Goal: Navigation & Orientation: Find specific page/section

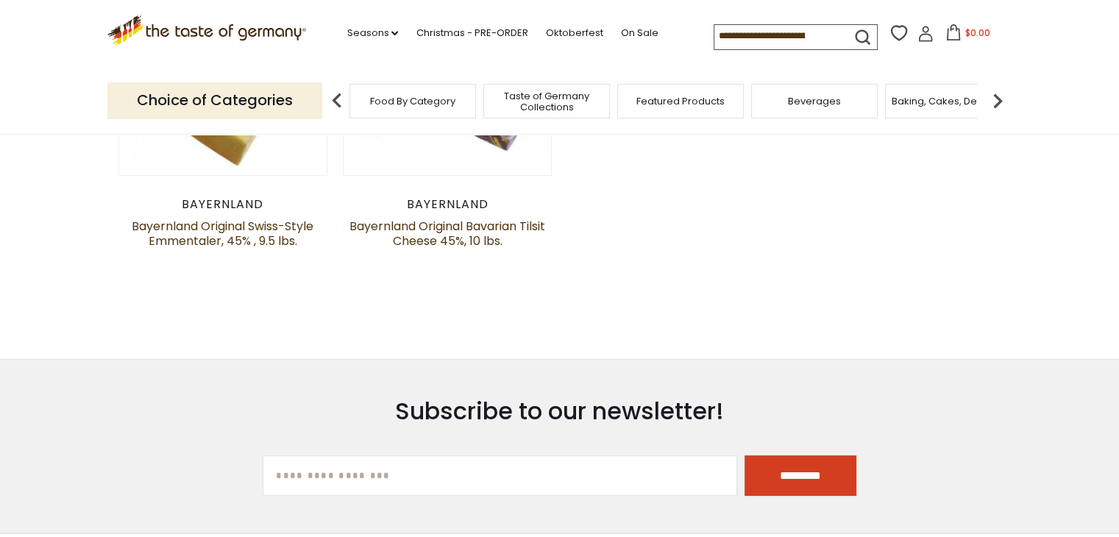
scroll to position [589, 0]
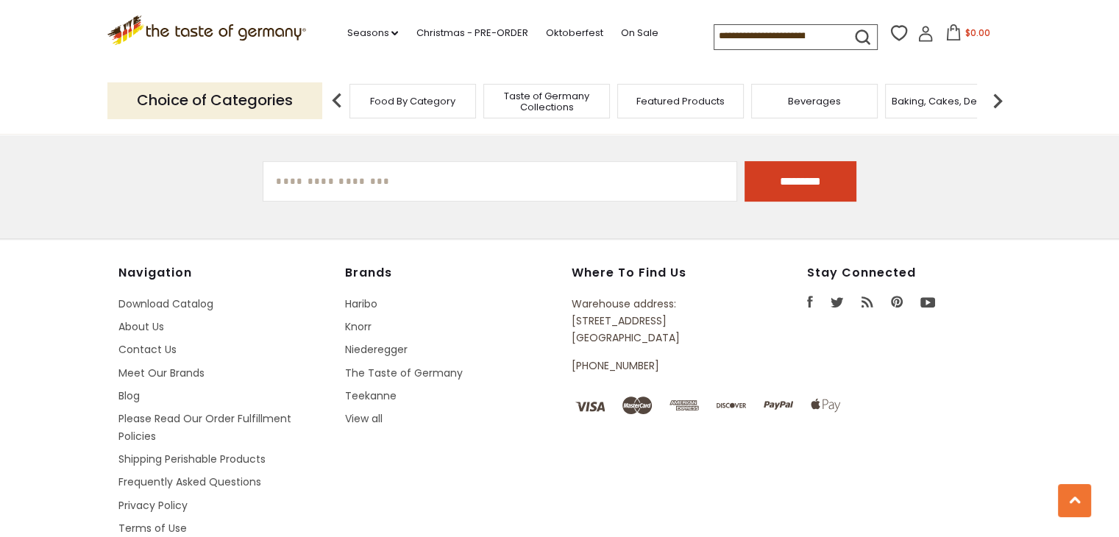
click at [633, 319] on p "Warehouse address: 615 Lofstrand Lane Rockville, MD 20850" at bounding box center [656, 322] width 168 height 52
click at [633, 319] on p "Warehouse address: [STREET_ADDRESS]" at bounding box center [656, 322] width 168 height 52
click at [632, 299] on p "Warehouse address: [STREET_ADDRESS]" at bounding box center [656, 322] width 168 height 52
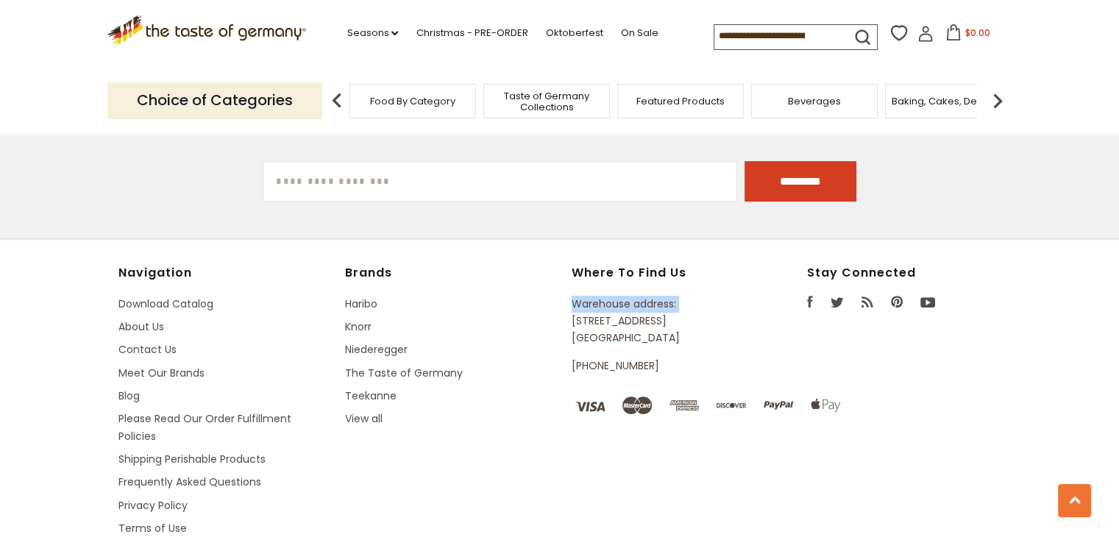
click at [632, 299] on p "Warehouse address: [STREET_ADDRESS]" at bounding box center [656, 322] width 168 height 52
click at [625, 319] on p "Warehouse address: [STREET_ADDRESS]" at bounding box center [656, 322] width 168 height 52
click at [630, 338] on p "Warehouse address: [STREET_ADDRESS]" at bounding box center [656, 322] width 168 height 52
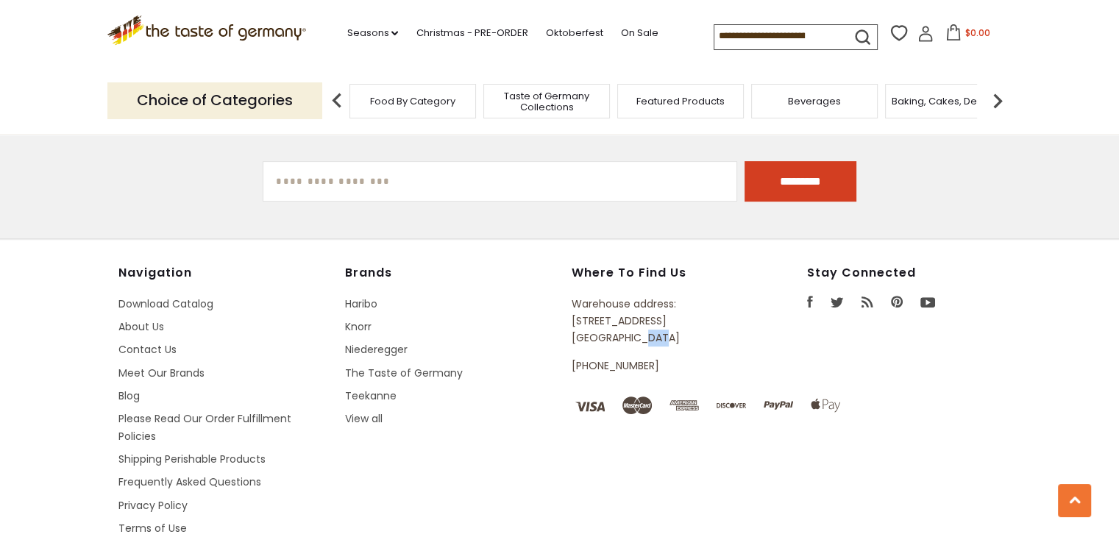
click at [630, 338] on p "Warehouse address: [STREET_ADDRESS]" at bounding box center [656, 322] width 168 height 52
click at [620, 358] on p "[PHONE_NUMBER]" at bounding box center [656, 366] width 168 height 17
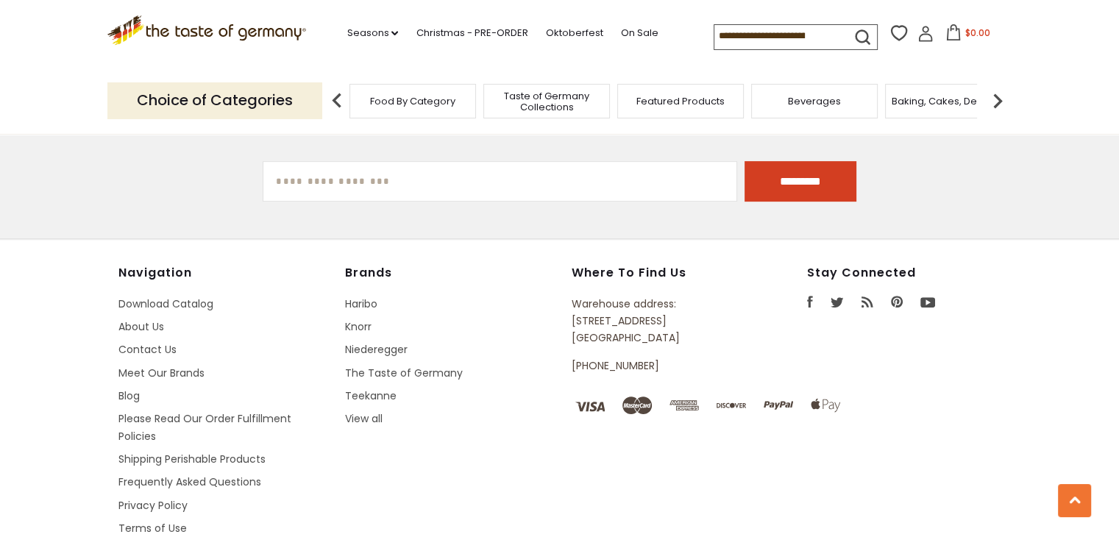
click at [620, 333] on p "Warehouse address: [STREET_ADDRESS]" at bounding box center [656, 322] width 168 height 52
click at [622, 317] on p "Warehouse address: [STREET_ADDRESS]" at bounding box center [656, 322] width 168 height 52
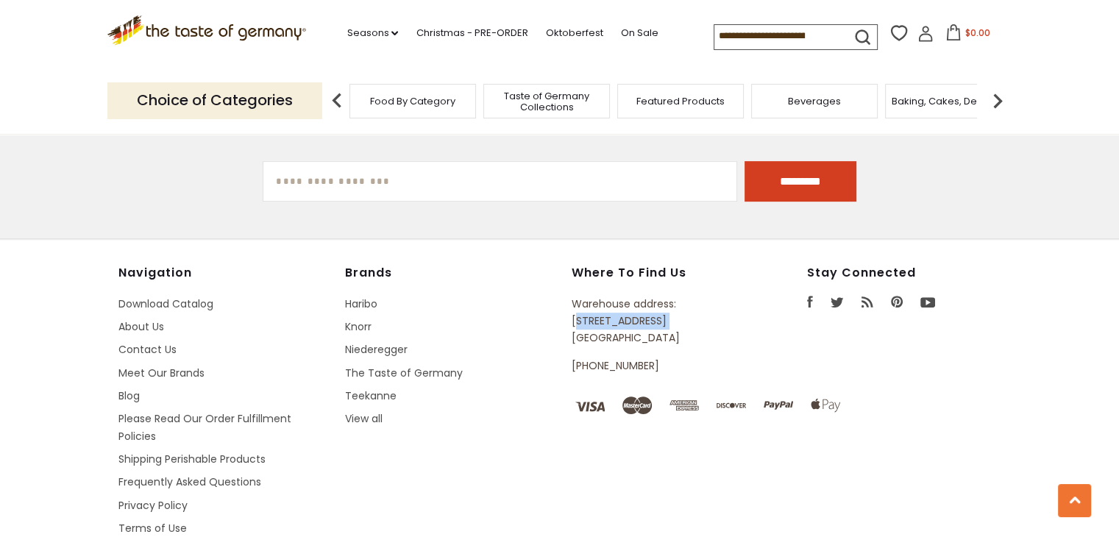
click at [622, 317] on p "Warehouse address: [STREET_ADDRESS]" at bounding box center [656, 322] width 168 height 52
click at [623, 302] on p "Warehouse address: [STREET_ADDRESS]" at bounding box center [656, 322] width 168 height 52
click at [624, 324] on p "Warehouse address: [STREET_ADDRESS]" at bounding box center [656, 322] width 168 height 52
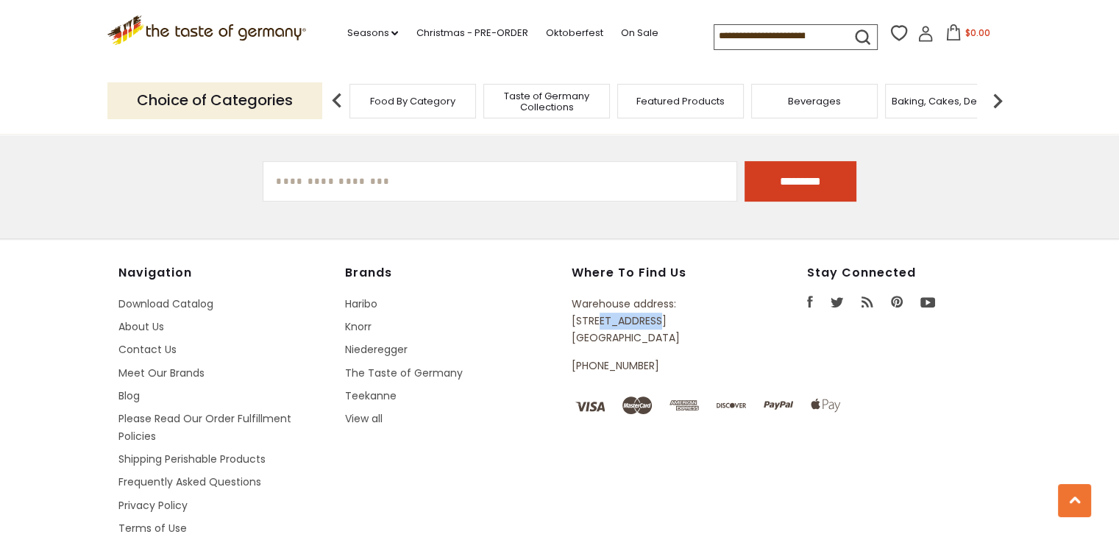
click at [624, 324] on p "Warehouse address: [STREET_ADDRESS]" at bounding box center [656, 322] width 168 height 52
click at [626, 341] on p "Warehouse address: [STREET_ADDRESS]" at bounding box center [656, 322] width 168 height 52
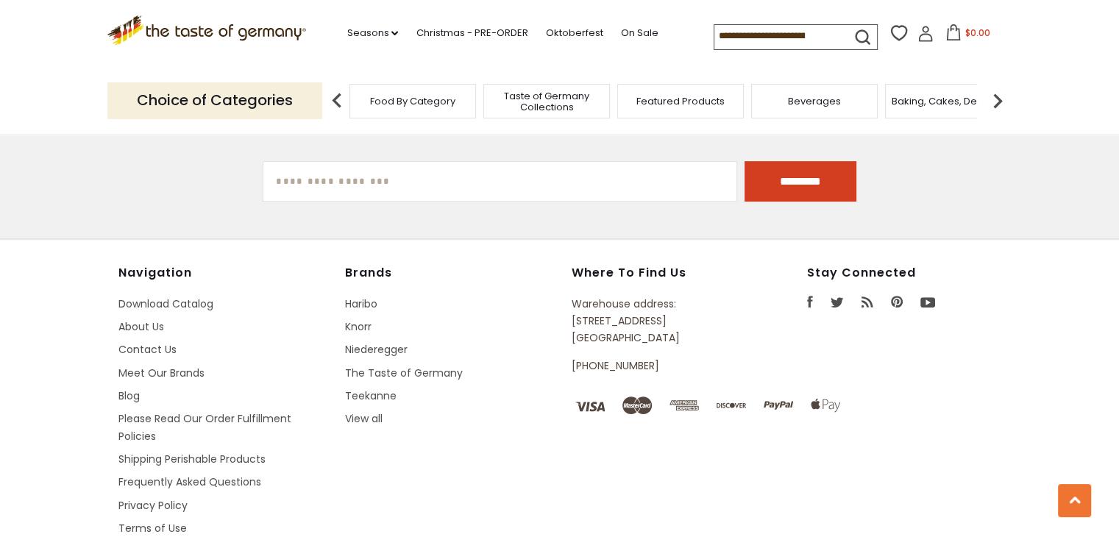
click at [622, 322] on p "Warehouse address: [STREET_ADDRESS]" at bounding box center [656, 322] width 168 height 52
click at [621, 305] on p "Warehouse address: [STREET_ADDRESS]" at bounding box center [656, 322] width 168 height 52
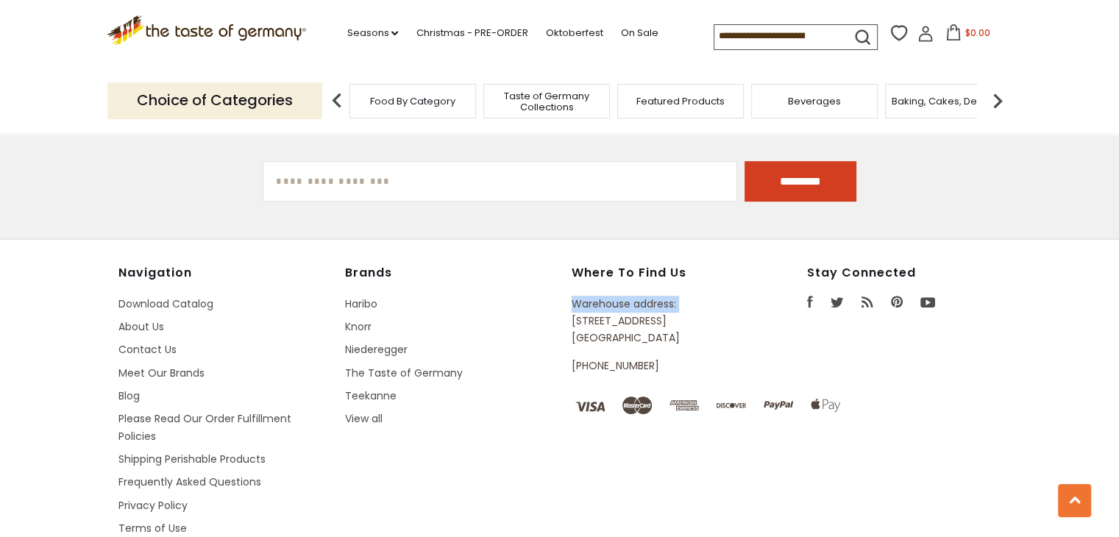
click at [621, 305] on p "Warehouse address: [STREET_ADDRESS]" at bounding box center [656, 322] width 168 height 52
click at [602, 324] on p "Warehouse address: [STREET_ADDRESS]" at bounding box center [656, 322] width 168 height 52
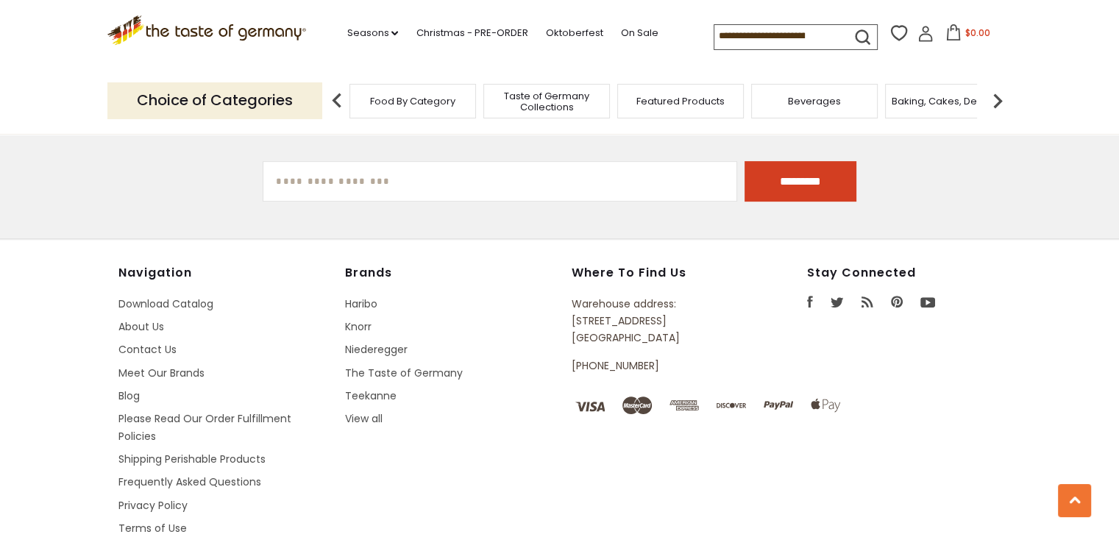
click at [611, 308] on p "Warehouse address: [STREET_ADDRESS]" at bounding box center [656, 322] width 168 height 52
click at [614, 319] on p "Warehouse address: [STREET_ADDRESS]" at bounding box center [656, 322] width 168 height 52
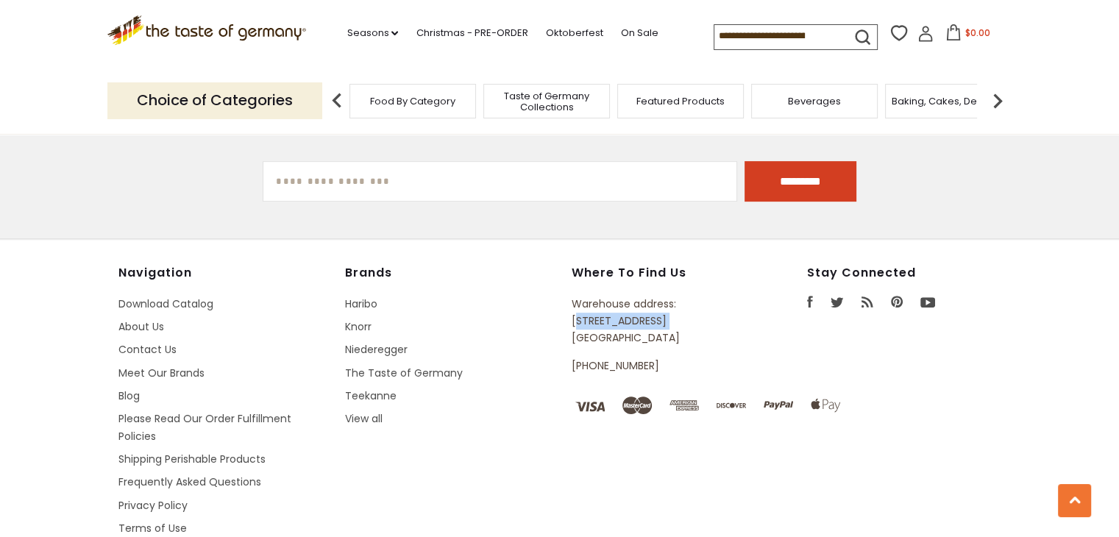
click at [614, 319] on p "Warehouse address: [STREET_ADDRESS]" at bounding box center [656, 322] width 168 height 52
click at [620, 338] on p "Warehouse address: [STREET_ADDRESS]" at bounding box center [656, 322] width 168 height 52
click at [622, 304] on p "Warehouse address: [STREET_ADDRESS]" at bounding box center [656, 322] width 168 height 52
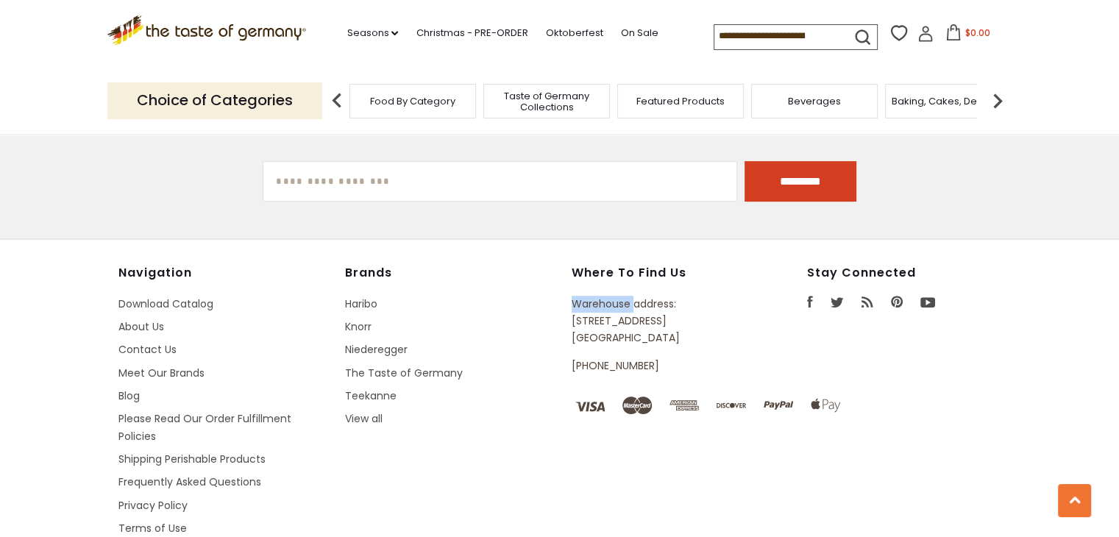
click at [622, 304] on p "Warehouse address: [STREET_ADDRESS]" at bounding box center [656, 322] width 168 height 52
click at [627, 322] on p "Warehouse address: [STREET_ADDRESS]" at bounding box center [656, 322] width 168 height 52
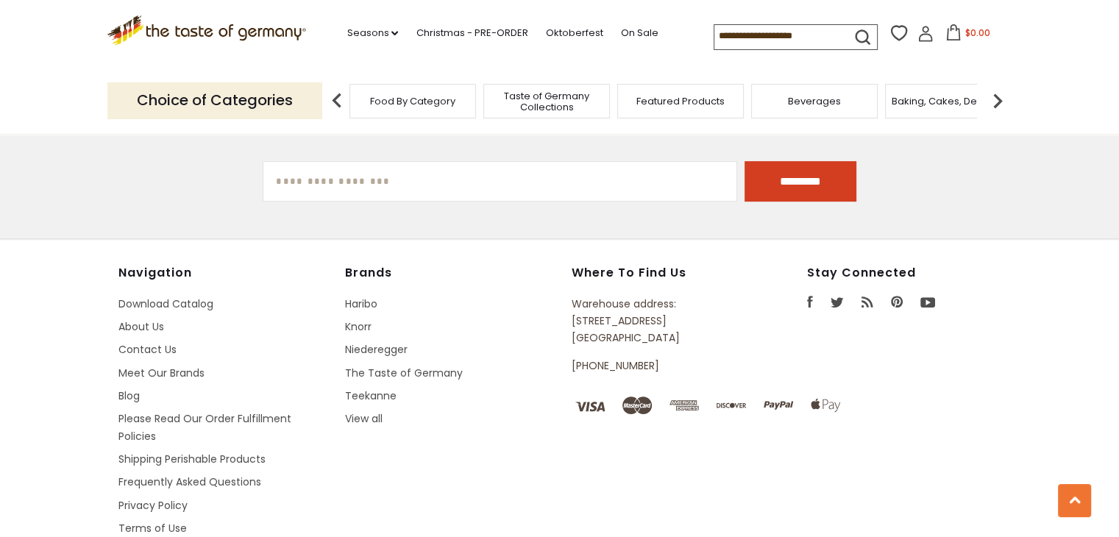
click at [624, 333] on p "Warehouse address: [STREET_ADDRESS]" at bounding box center [656, 322] width 168 height 52
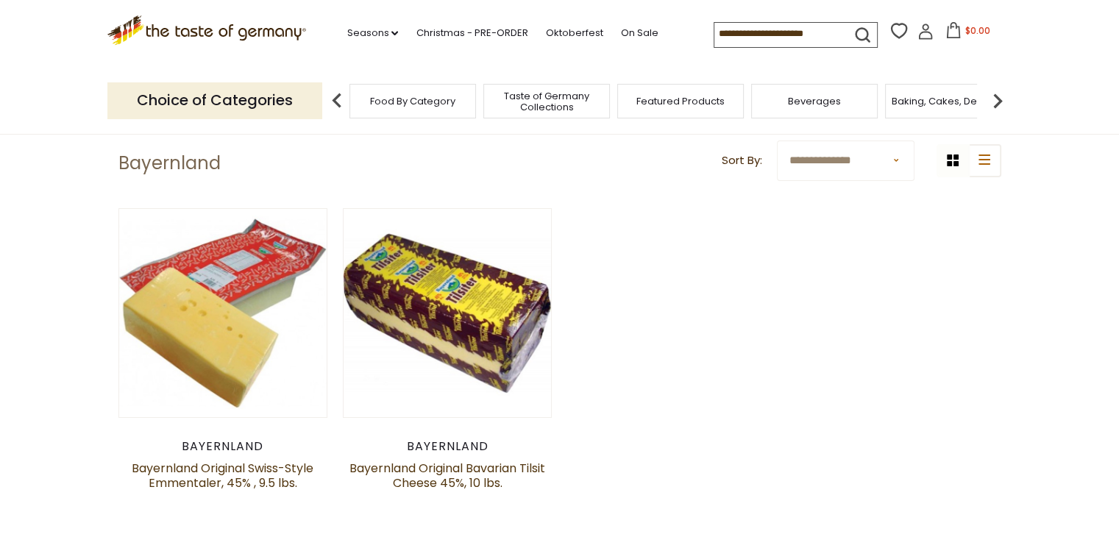
scroll to position [74, 0]
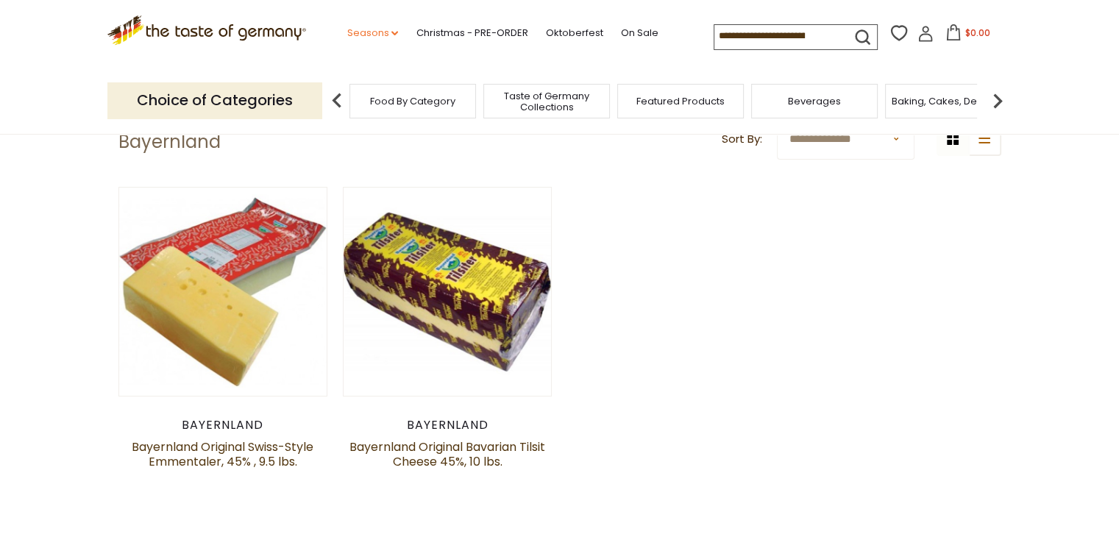
click at [388, 27] on link "Seasons dropdown_arrow" at bounding box center [373, 33] width 52 height 16
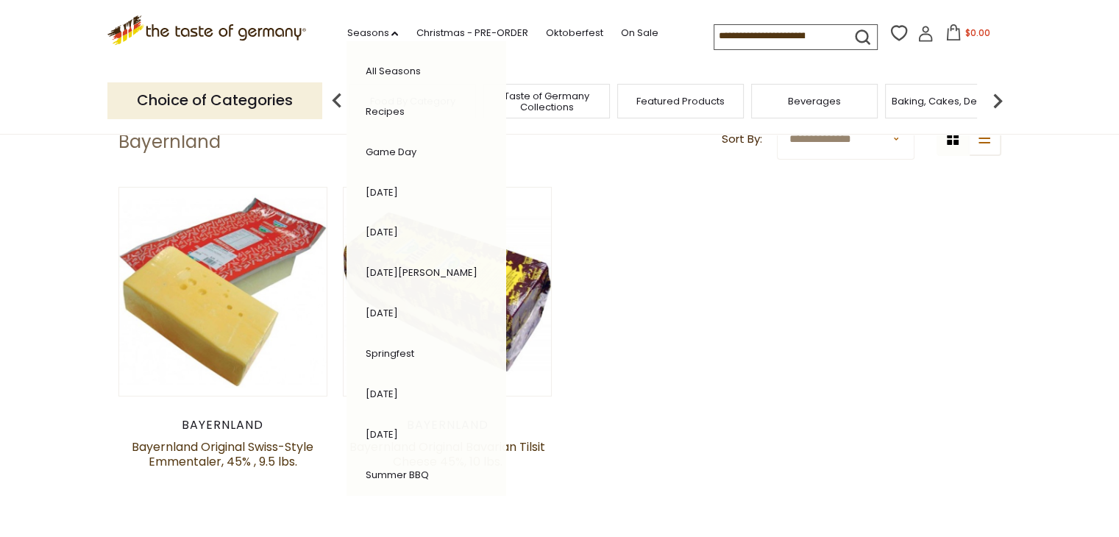
click at [402, 266] on link "[DATE][PERSON_NAME]" at bounding box center [421, 273] width 112 height 14
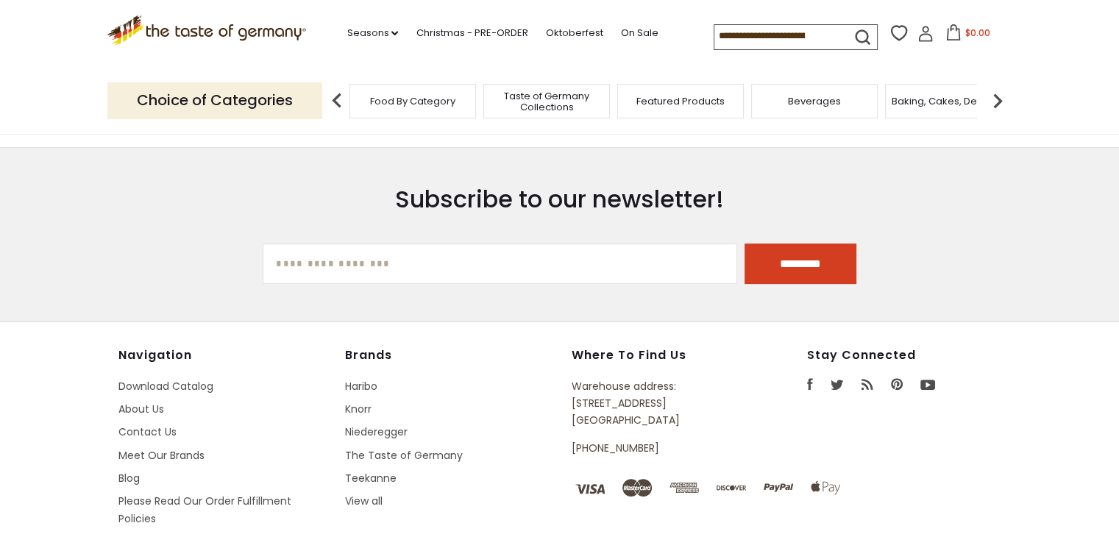
scroll to position [515, 0]
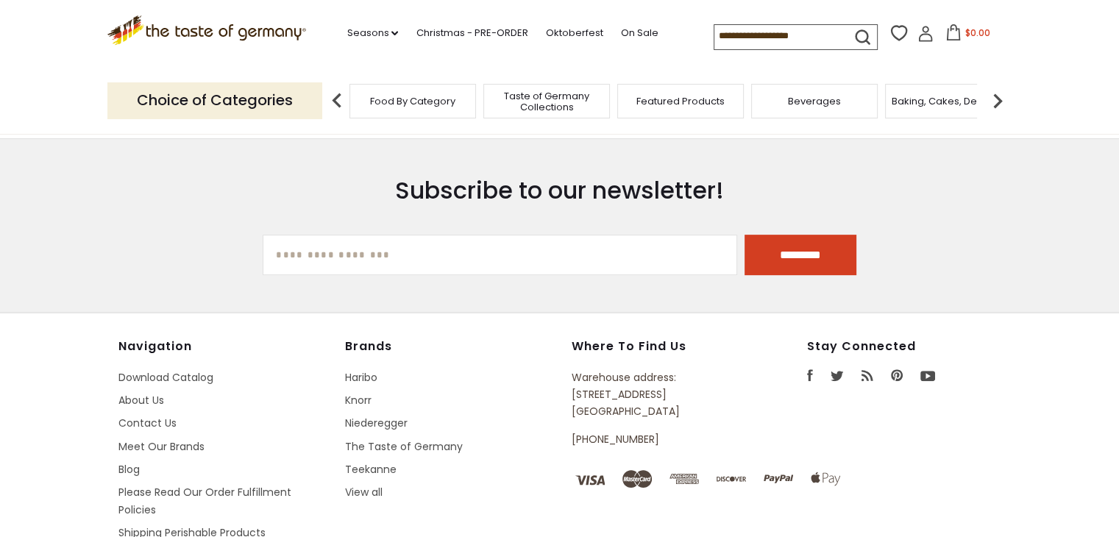
click at [632, 386] on p "Warehouse address: [STREET_ADDRESS]" at bounding box center [656, 395] width 168 height 52
click at [628, 385] on p "Warehouse address: [STREET_ADDRESS]" at bounding box center [656, 395] width 168 height 52
click at [624, 383] on p "Warehouse address: [STREET_ADDRESS]" at bounding box center [656, 395] width 168 height 52
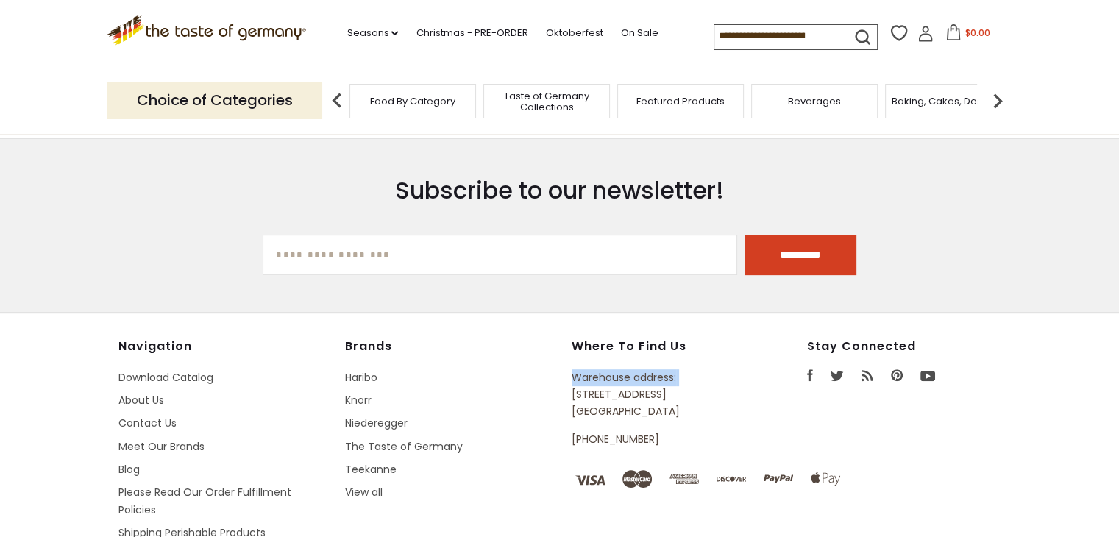
click at [624, 382] on p "Warehouse address: [STREET_ADDRESS]" at bounding box center [656, 395] width 168 height 52
click at [625, 395] on p "Warehouse address: [STREET_ADDRESS]" at bounding box center [656, 395] width 168 height 52
click at [620, 410] on p "Warehouse address: [STREET_ADDRESS]" at bounding box center [656, 395] width 168 height 52
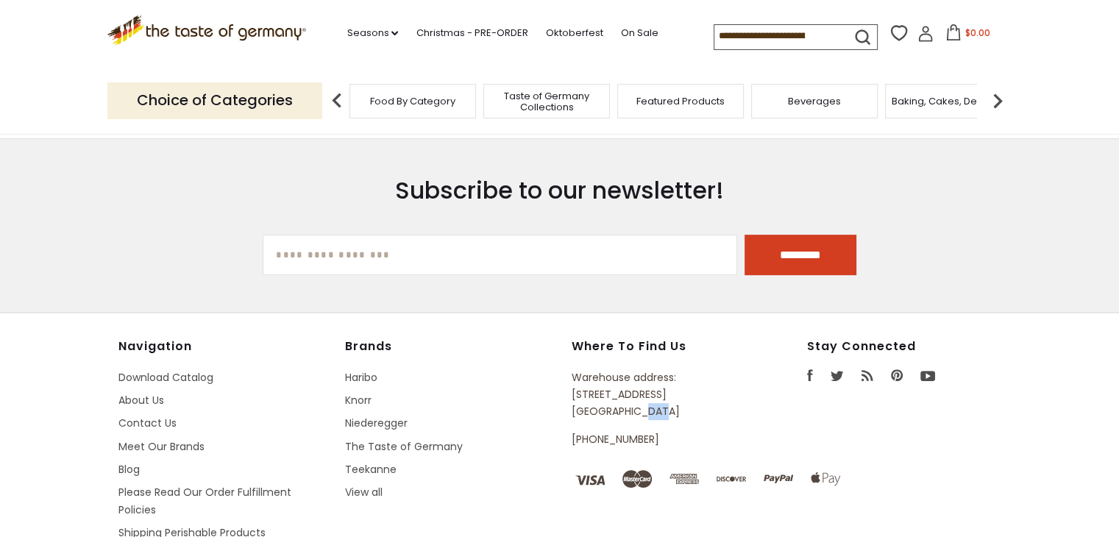
click at [620, 410] on p "Warehouse address: [STREET_ADDRESS]" at bounding box center [656, 395] width 168 height 52
click at [620, 400] on p "Warehouse address: [STREET_ADDRESS]" at bounding box center [656, 395] width 168 height 52
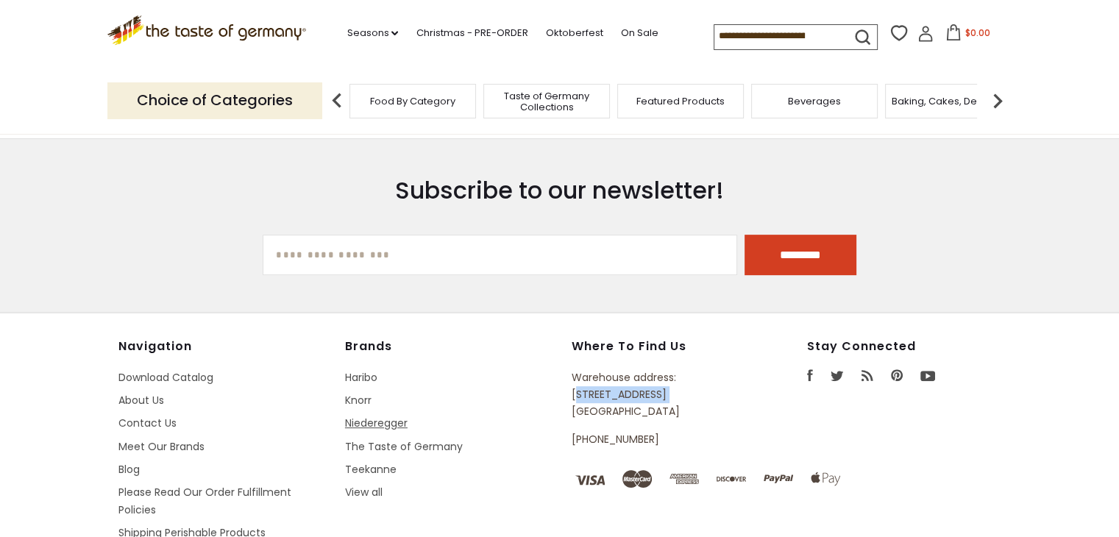
click at [397, 416] on link "Niederegger" at bounding box center [376, 423] width 63 height 15
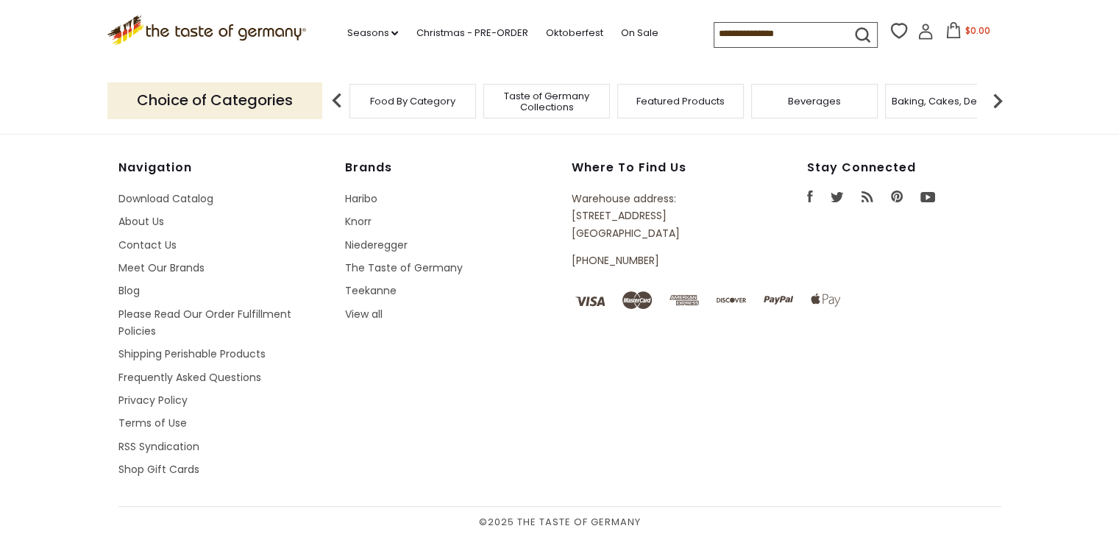
scroll to position [515, 0]
